Goal: Find specific page/section: Find specific page/section

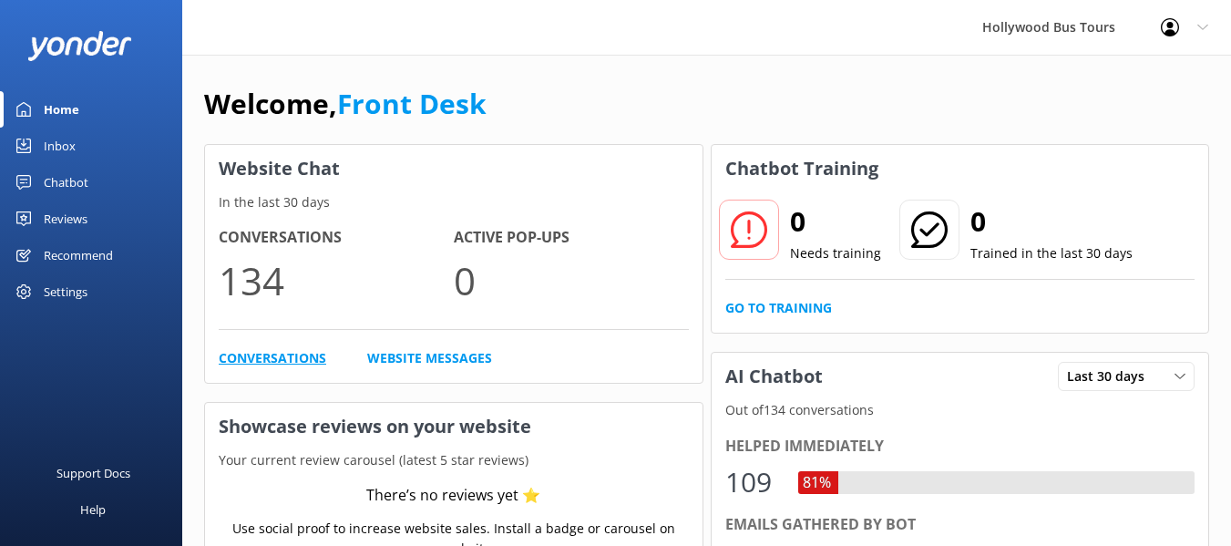
click at [293, 349] on link "Conversations" at bounding box center [273, 358] width 108 height 20
